Goal: Information Seeking & Learning: Learn about a topic

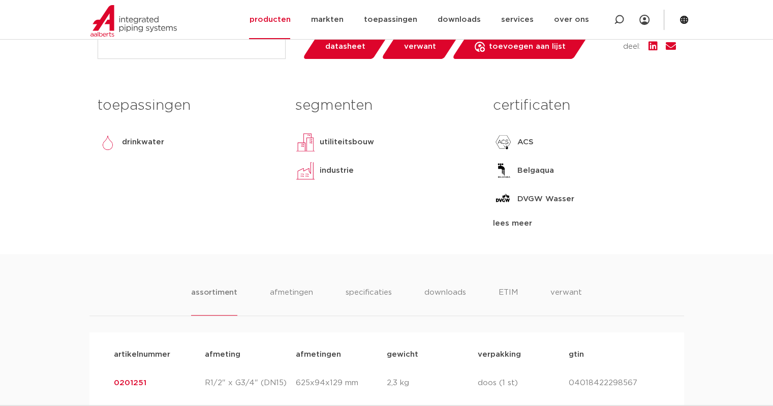
scroll to position [457, 0]
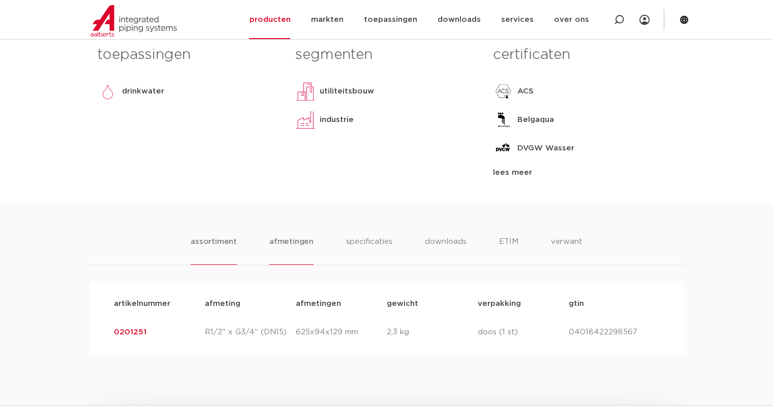
click at [290, 244] on li "afmetingen" at bounding box center [291, 250] width 44 height 29
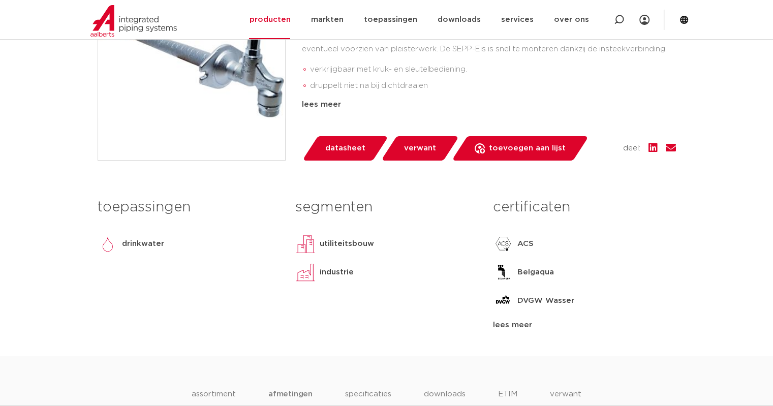
scroll to position [0, 0]
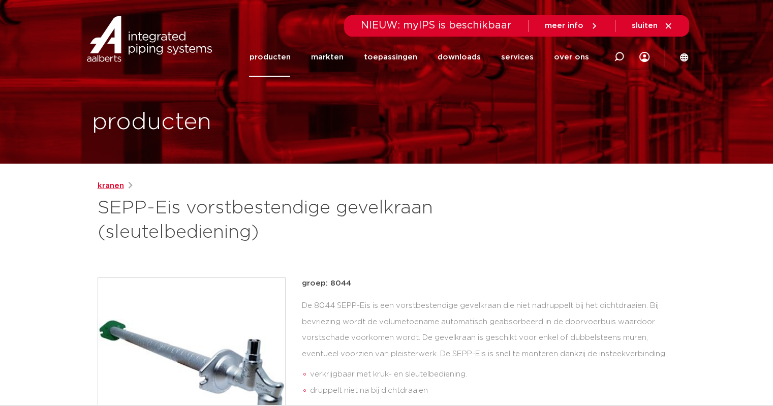
click at [113, 188] on link "kranen" at bounding box center [111, 186] width 26 height 12
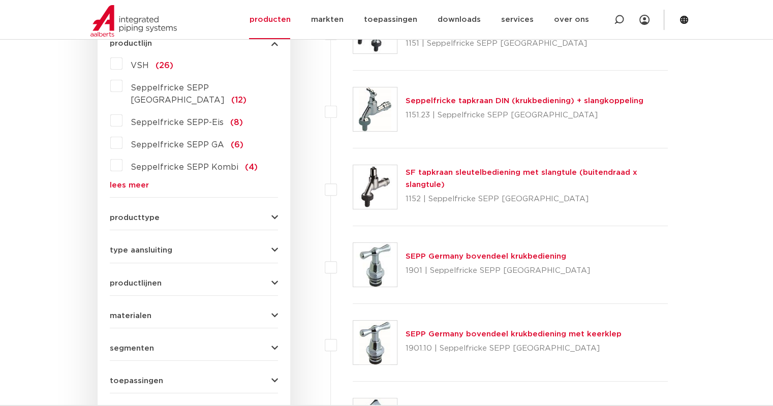
scroll to position [152, 0]
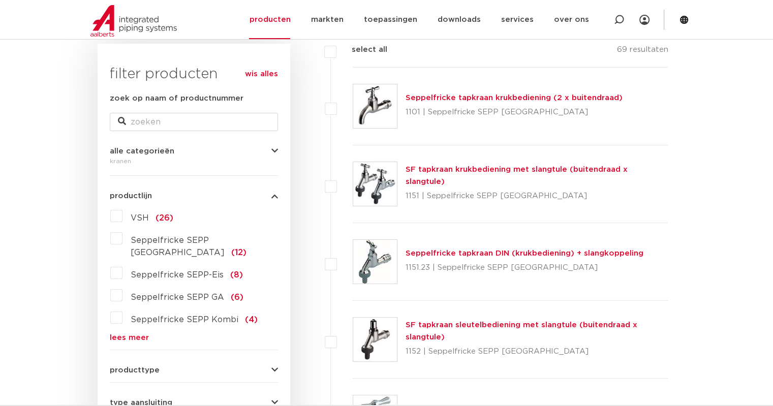
click at [122, 265] on label "Seppelfricke SEPP-Eis (8)" at bounding box center [182, 273] width 120 height 16
click at [0, 0] on input "Seppelfricke SEPP-Eis (8)" at bounding box center [0, 0] width 0 height 0
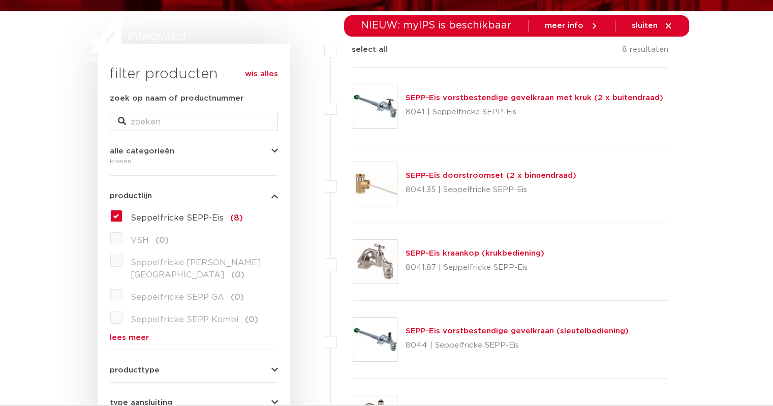
click at [442, 94] on link "SEPP-Eis vorstbestendige gevelkraan met kruk (2 x buitendraad)" at bounding box center [534, 98] width 258 height 8
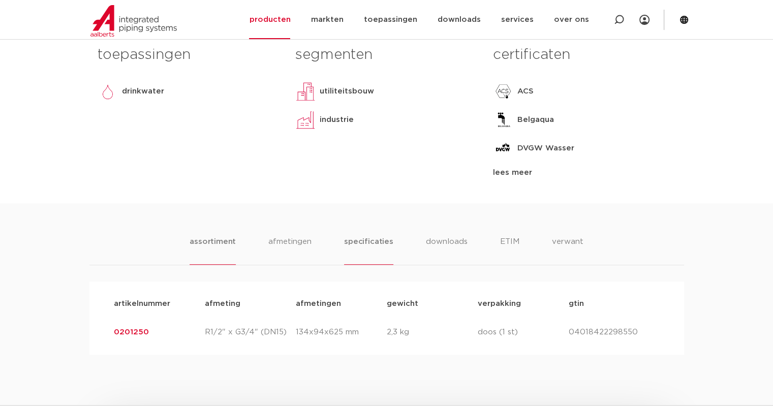
scroll to position [559, 0]
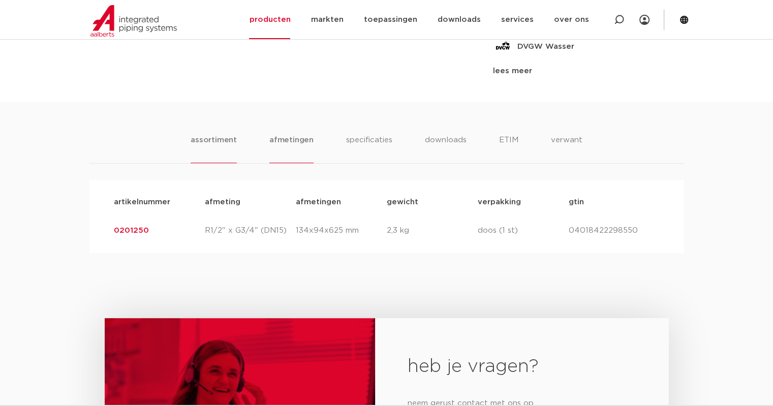
click at [285, 141] on li "afmetingen" at bounding box center [291, 148] width 44 height 29
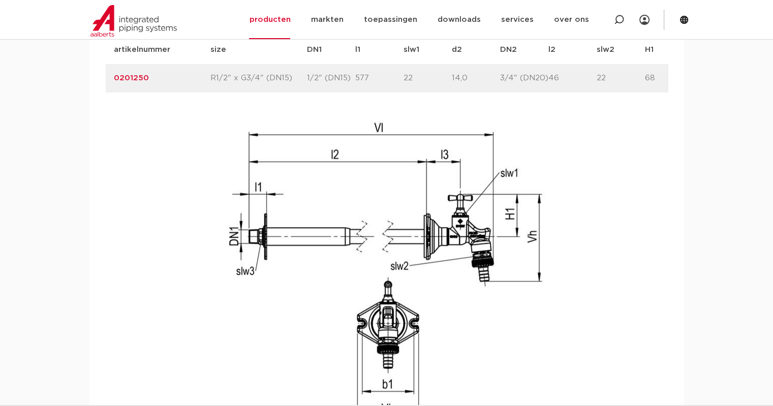
scroll to position [813, 0]
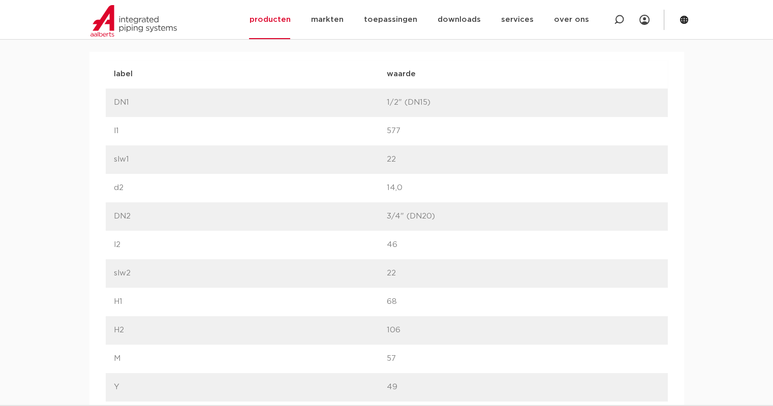
scroll to position [661, 0]
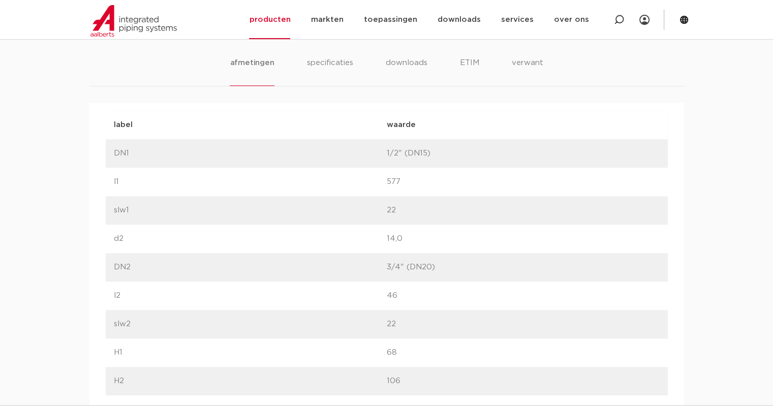
click at [326, 71] on li "specificaties" at bounding box center [329, 71] width 49 height 29
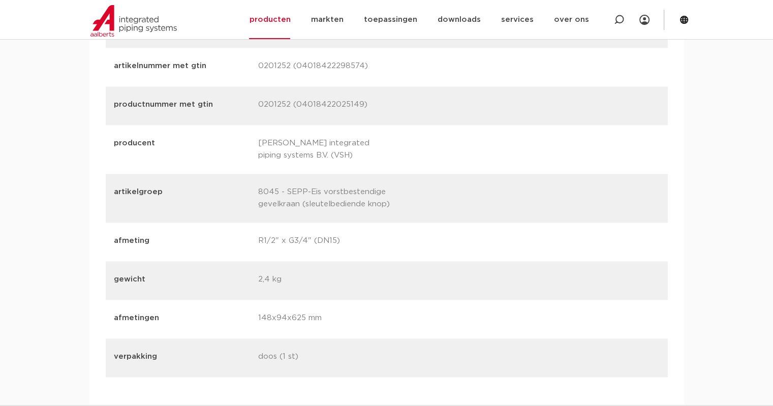
scroll to position [1575, 0]
